Goal: Task Accomplishment & Management: Use online tool/utility

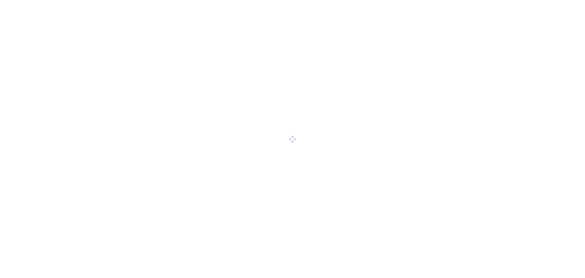
click at [49, 9] on div at bounding box center [292, 139] width 585 height 278
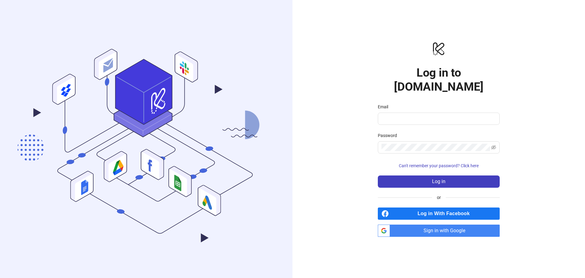
click at [410, 224] on span "Sign in with Google" at bounding box center [446, 230] width 107 height 12
